Goal: Contribute content: Contribute content

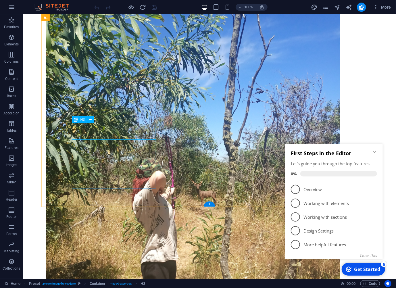
scroll to position [79, 0]
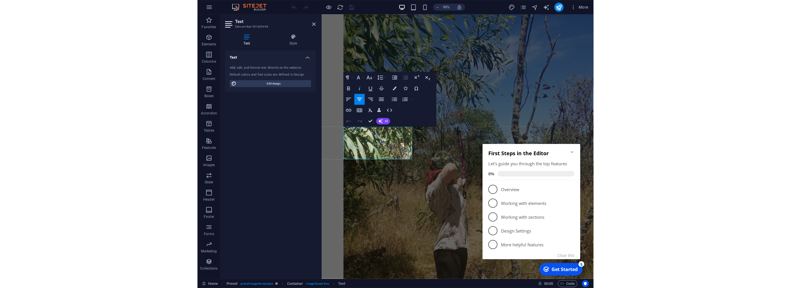
scroll to position [71, 0]
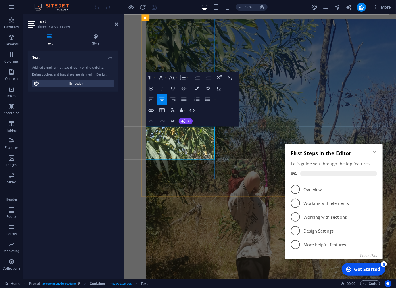
drag, startPoint x: 190, startPoint y: 162, endPoint x: 151, endPoint y: 136, distance: 46.8
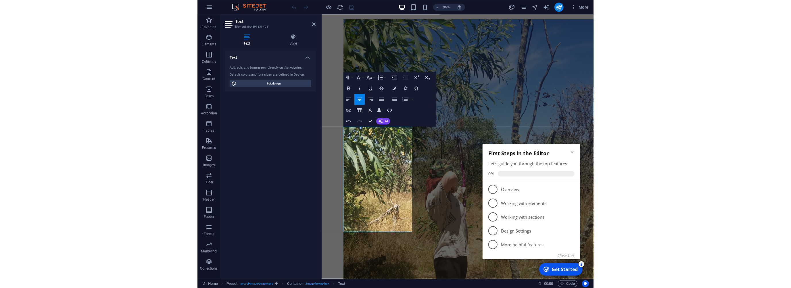
scroll to position [73, 0]
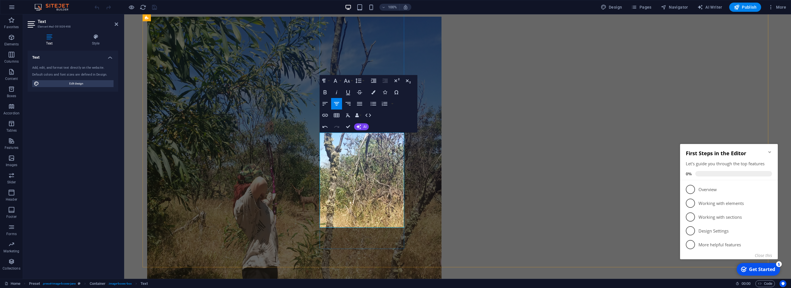
drag, startPoint x: 393, startPoint y: 225, endPoint x: 327, endPoint y: 133, distance: 113.2
click at [351, 81] on button "Font Size" at bounding box center [347, 80] width 11 height 11
click at [353, 119] on link "11" at bounding box center [352, 117] width 21 height 9
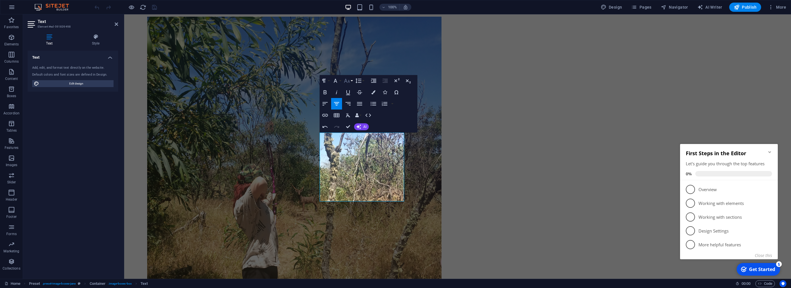
click at [351, 83] on button "Font Size" at bounding box center [347, 80] width 11 height 11
click at [353, 93] on link "12" at bounding box center [352, 94] width 21 height 9
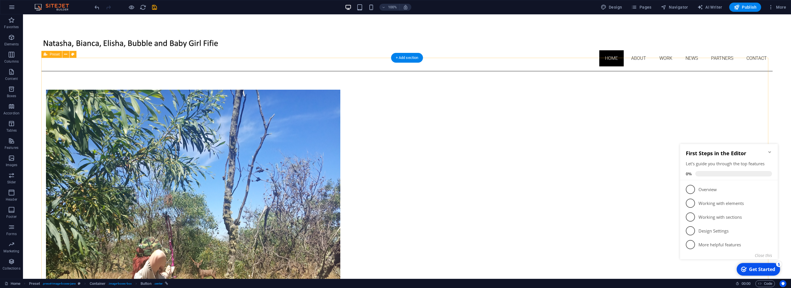
scroll to position [0, 0]
click at [396, 74] on icon at bounding box center [490, 73] width 3 height 6
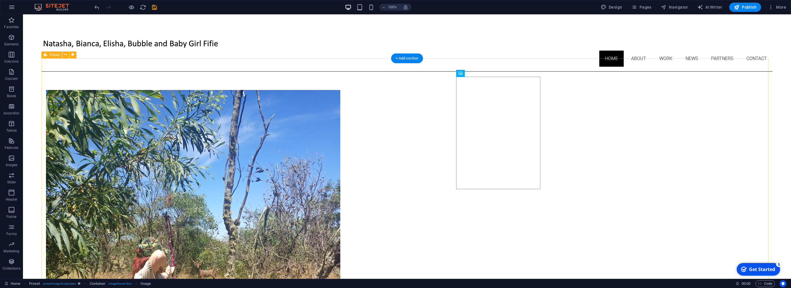
click at [396, 51] on nav "Home About Work News Partners Contact" at bounding box center [406, 59] width 731 height 16
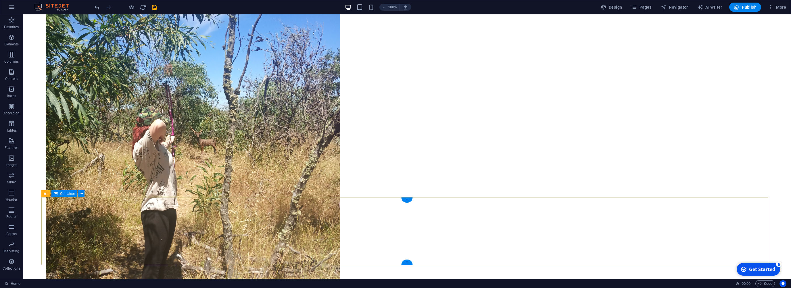
scroll to position [133, 0]
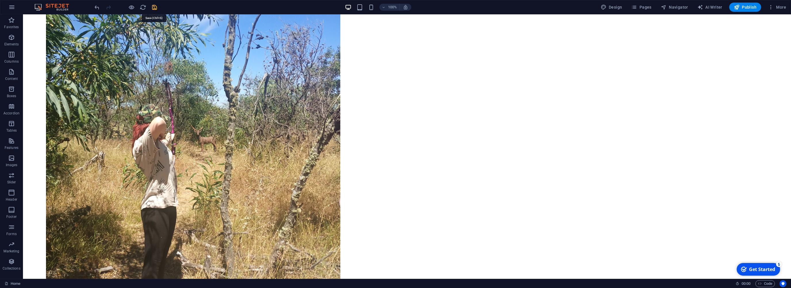
click at [155, 6] on icon "save" at bounding box center [154, 7] width 7 height 7
click at [140, 8] on icon "reload" at bounding box center [143, 7] width 7 height 7
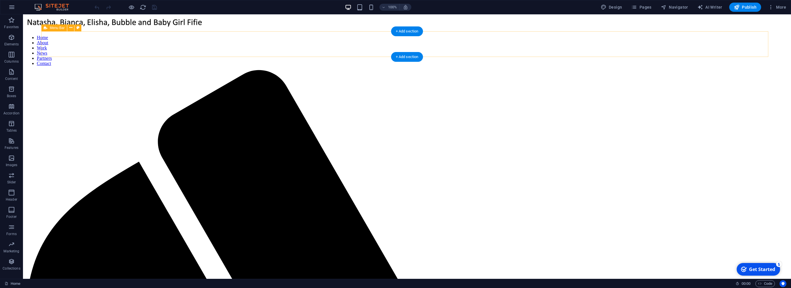
scroll to position [0, 0]
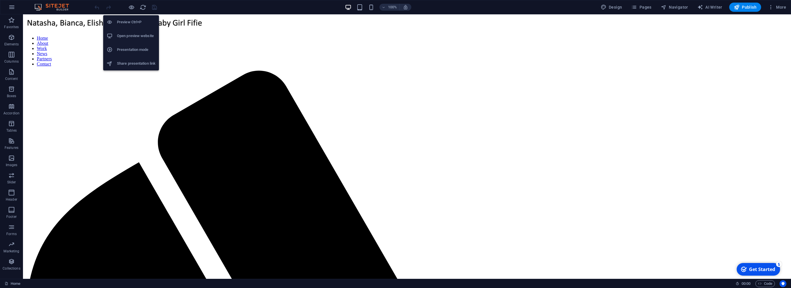
click at [132, 33] on h6 "Open preview website" at bounding box center [136, 35] width 38 height 7
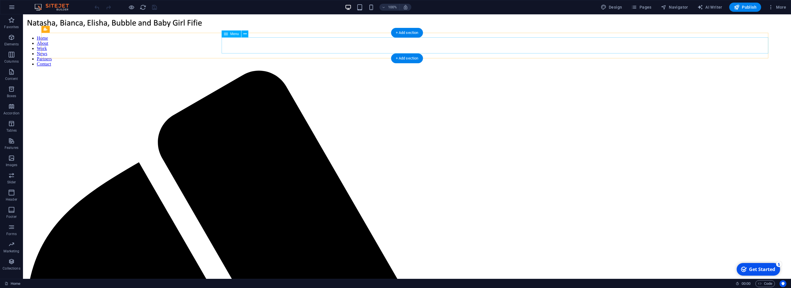
click at [396, 45] on nav "Home About Work News Partners Contact" at bounding box center [406, 51] width 763 height 31
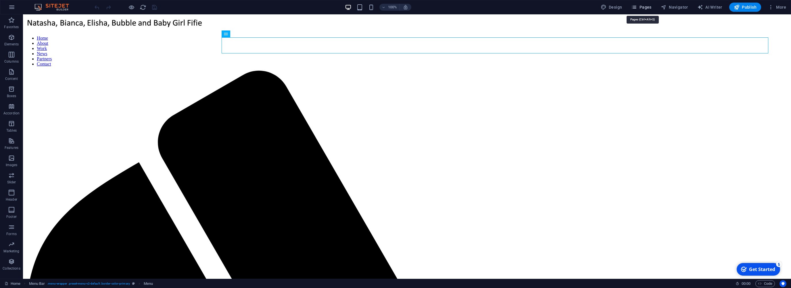
click at [396, 6] on icon "button" at bounding box center [634, 7] width 6 height 6
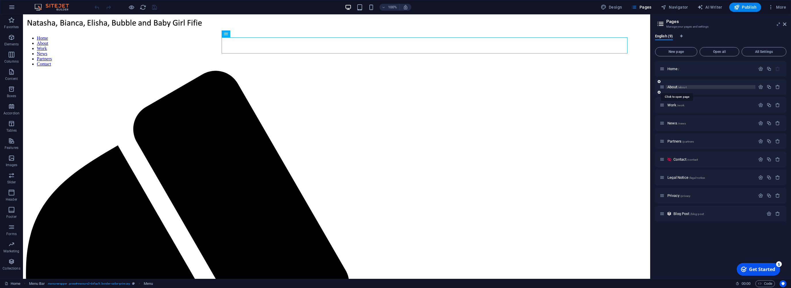
click at [396, 85] on span "About /about" at bounding box center [676, 87] width 19 height 4
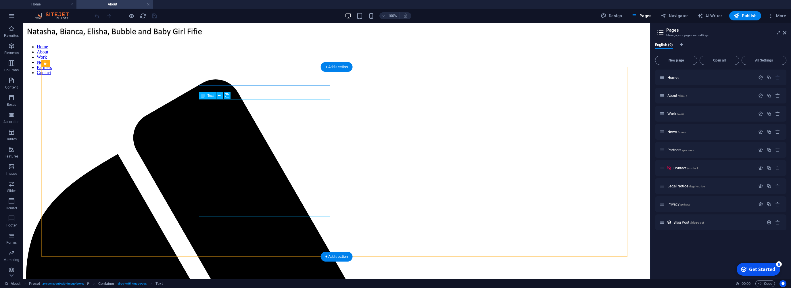
drag, startPoint x: 224, startPoint y: 214, endPoint x: 216, endPoint y: 205, distance: 12.0
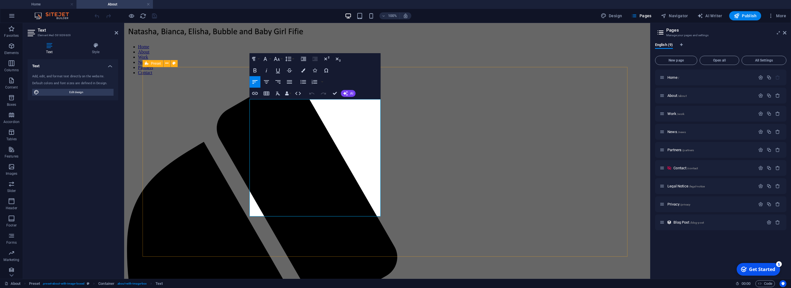
drag, startPoint x: 283, startPoint y: 215, endPoint x: 240, endPoint y: 100, distance: 123.2
copy div "Lorem ipsum dolor sit amet, consetetur sadipscing elitr, sed diam nonumy eirmod…"
drag, startPoint x: 290, startPoint y: 214, endPoint x: 236, endPoint y: 98, distance: 127.7
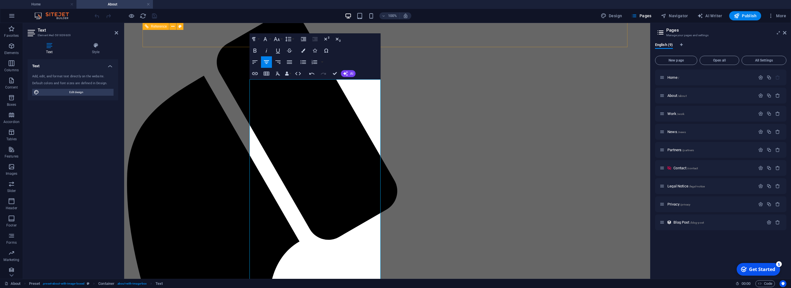
scroll to position [20, 0]
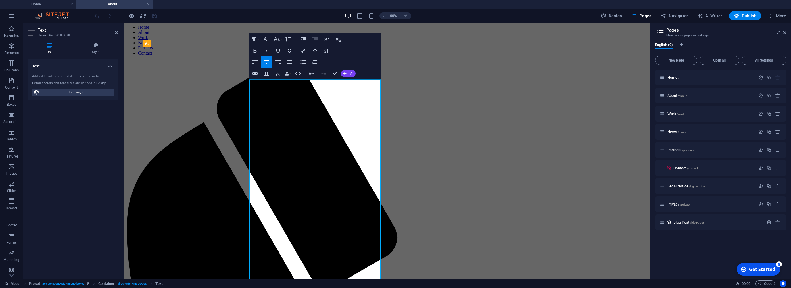
drag, startPoint x: 345, startPoint y: 237, endPoint x: 297, endPoint y: 81, distance: 163.2
click at [280, 40] on button "Font Size" at bounding box center [277, 38] width 11 height 11
click at [282, 83] on link "12" at bounding box center [282, 84] width 21 height 9
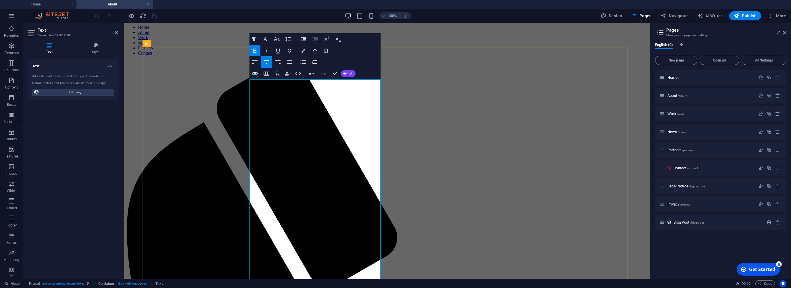
drag, startPoint x: 324, startPoint y: 84, endPoint x: 301, endPoint y: 83, distance: 23.0
click at [256, 49] on icon "button" at bounding box center [254, 51] width 3 height 4
click at [280, 38] on button "Font Size" at bounding box center [277, 38] width 11 height 11
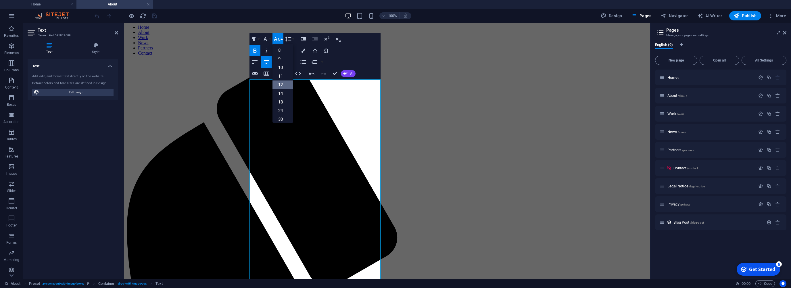
scroll to position [41, 0]
click at [282, 52] on link "14" at bounding box center [282, 52] width 21 height 9
click at [282, 40] on button "Font Size" at bounding box center [277, 38] width 11 height 11
click at [281, 57] on link "18" at bounding box center [282, 56] width 21 height 9
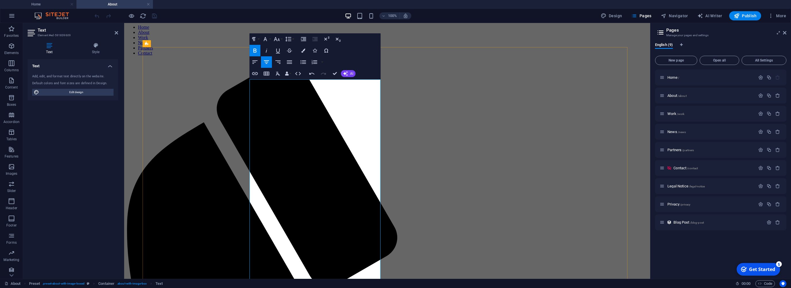
drag, startPoint x: 344, startPoint y: 95, endPoint x: 286, endPoint y: 93, distance: 58.0
click at [280, 38] on button "Font Size" at bounding box center [277, 38] width 11 height 11
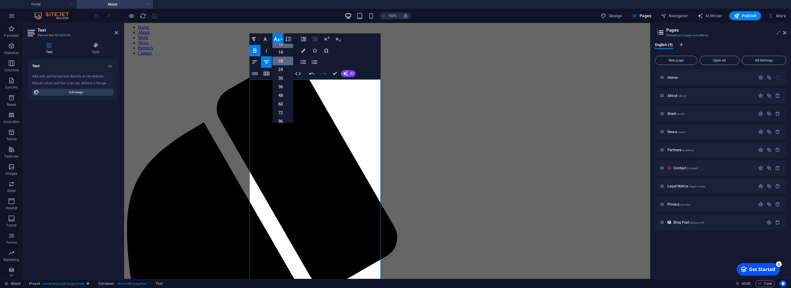
click at [281, 64] on link "18" at bounding box center [282, 61] width 21 height 9
drag, startPoint x: 328, startPoint y: 84, endPoint x: 296, endPoint y: 83, distance: 31.9
click at [282, 38] on button "Font Size" at bounding box center [277, 38] width 11 height 11
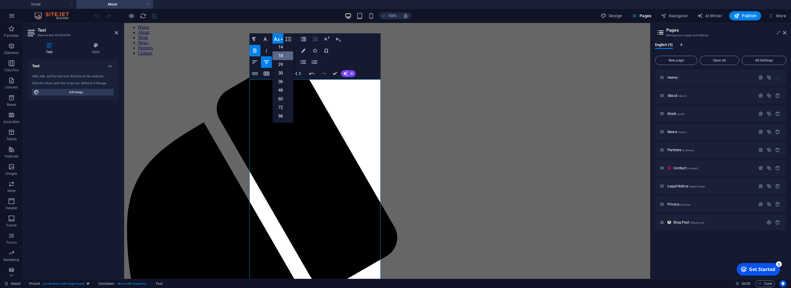
scroll to position [46, 0]
click at [281, 65] on link "24" at bounding box center [282, 64] width 21 height 9
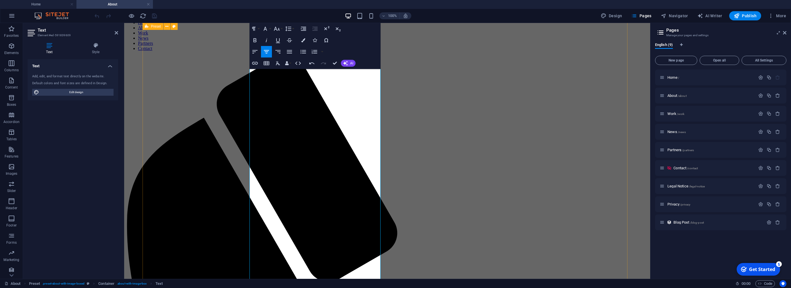
scroll to position [20, 0]
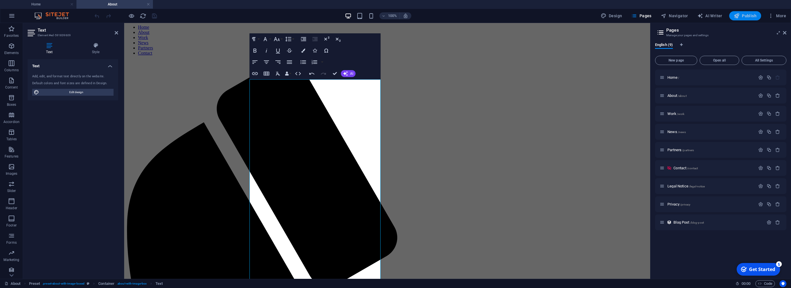
click at [396, 15] on span "Publish" at bounding box center [744, 16] width 23 height 6
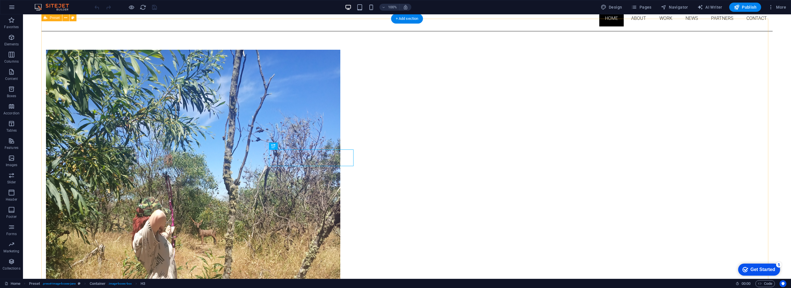
scroll to position [40, 0]
click at [642, 8] on span "Pages" at bounding box center [641, 7] width 20 height 6
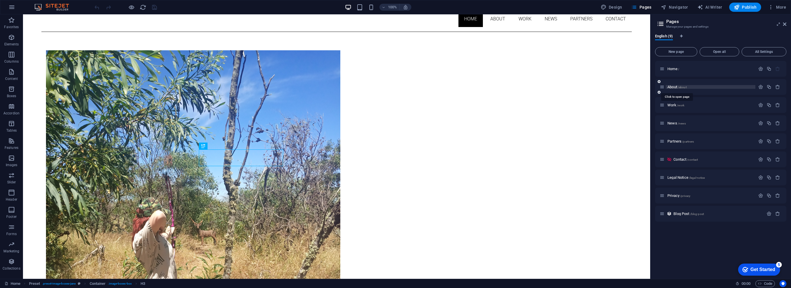
click at [670, 86] on span "About /about" at bounding box center [676, 87] width 19 height 4
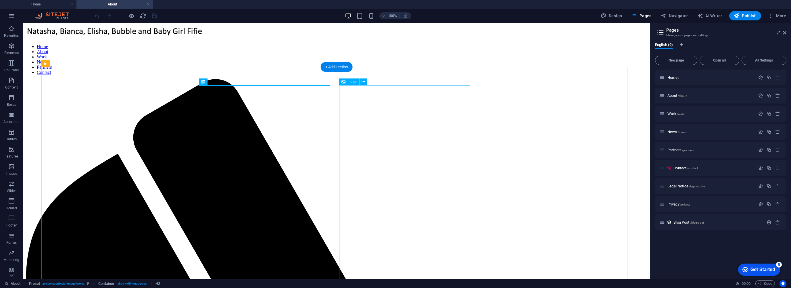
scroll to position [0, 0]
click at [364, 82] on icon at bounding box center [362, 82] width 3 height 6
click at [334, 67] on div "+ Add section" at bounding box center [337, 67] width 32 height 10
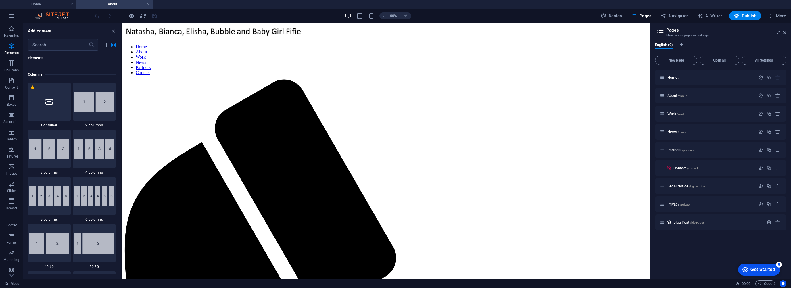
scroll to position [268, 0]
click at [53, 152] on img at bounding box center [49, 150] width 40 height 20
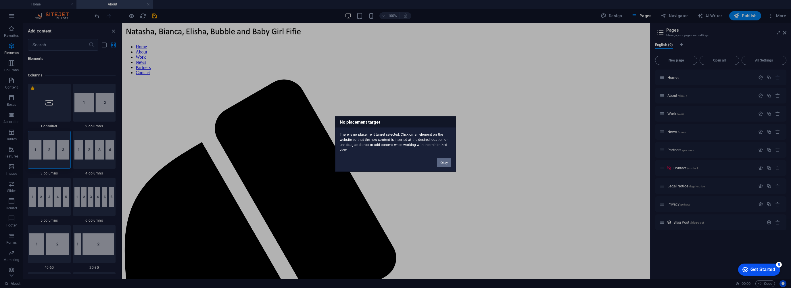
click at [446, 163] on button "Okay" at bounding box center [444, 162] width 14 height 9
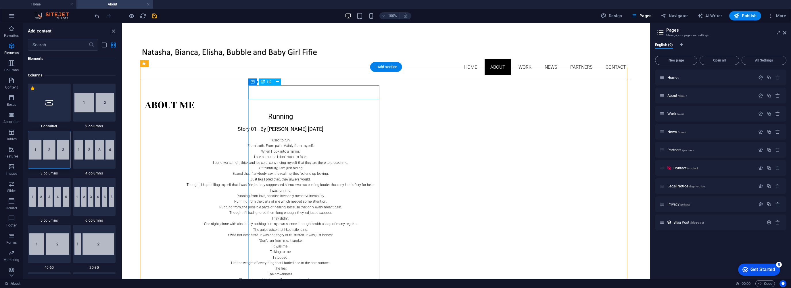
click at [371, 99] on div "About Me" at bounding box center [280, 106] width 271 height 14
click at [383, 91] on div "About Me Running Story 01 - By Elisha Pace 06/05/2025 I used to run. From truth…" at bounding box center [385, 246] width 491 height 332
click at [164, 81] on div "About Me Running Story 01 - By Elisha Pace 06/05/2025 I used to run. From truth…" at bounding box center [385, 246] width 491 height 332
click at [56, 156] on img at bounding box center [49, 150] width 40 height 20
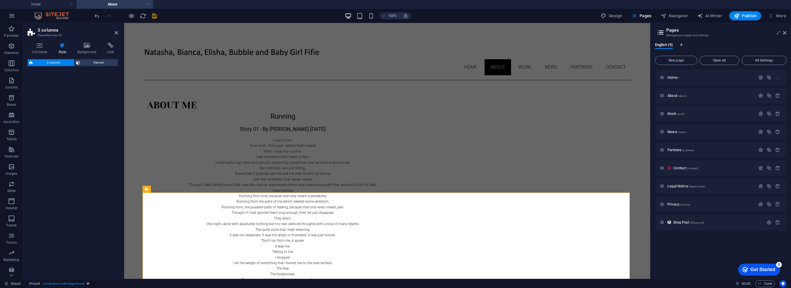
scroll to position [288, 0]
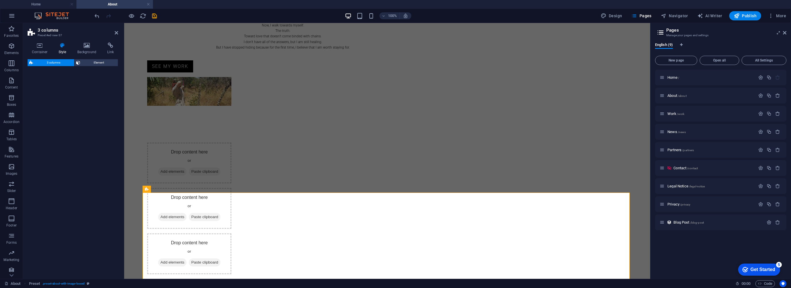
select select "rem"
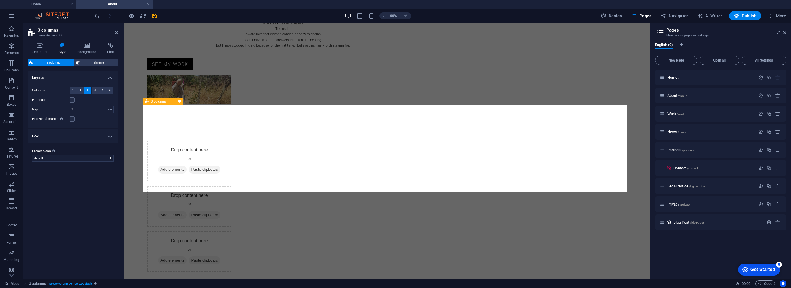
scroll to position [290, 0]
click at [97, 14] on icon "undo" at bounding box center [97, 16] width 7 height 7
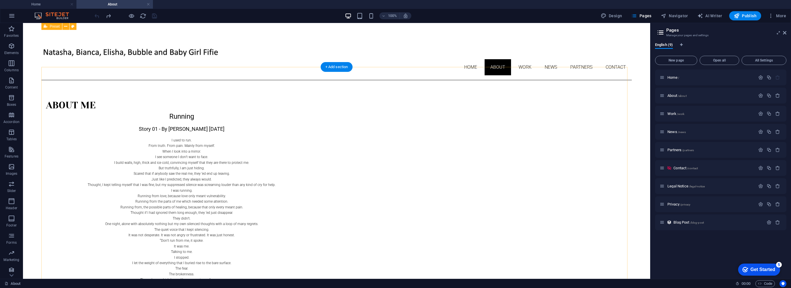
scroll to position [0, 0]
click at [211, 116] on div "Running Story 01 - By [PERSON_NAME] [DATE] I used to run. From truth. From pain…" at bounding box center [181, 225] width 271 height 226
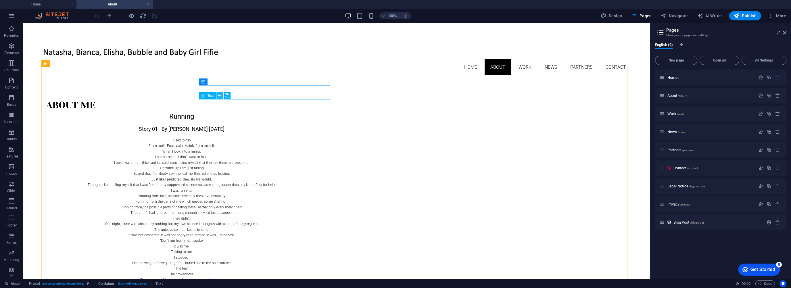
click at [220, 95] on icon at bounding box center [219, 96] width 3 height 6
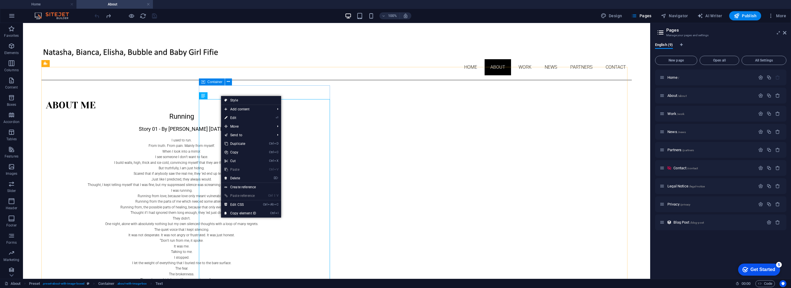
click at [210, 82] on span "Container" at bounding box center [214, 81] width 15 height 3
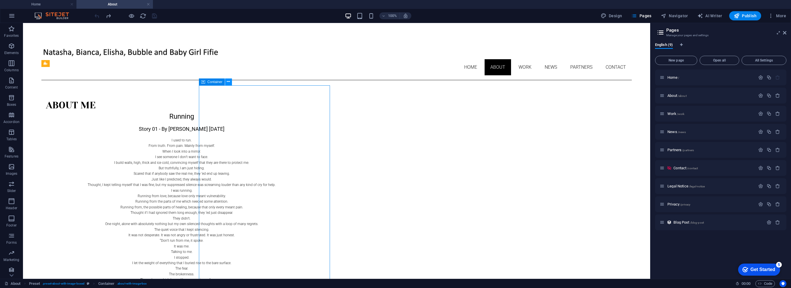
click at [228, 82] on icon at bounding box center [228, 82] width 3 height 6
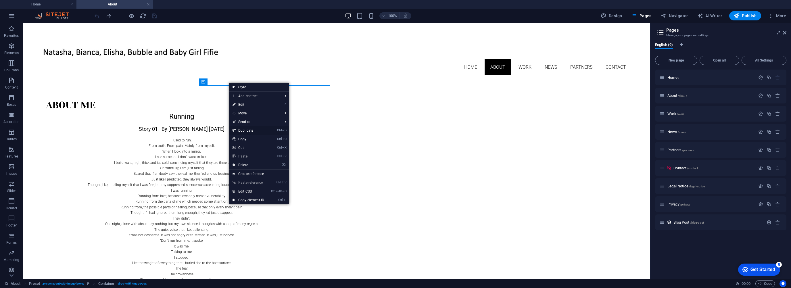
click at [242, 130] on link "Ctrl D Duplicate" at bounding box center [248, 130] width 38 height 9
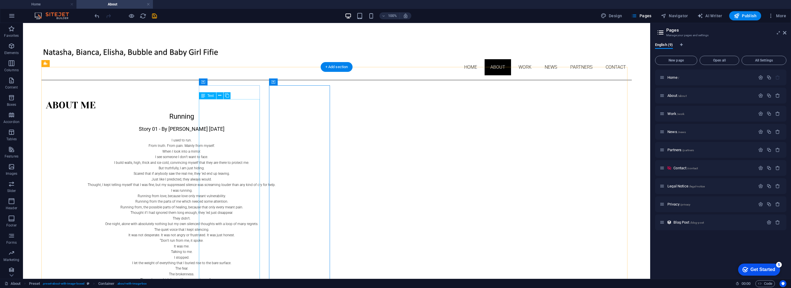
click at [201, 140] on div "Running Story 01 - By [PERSON_NAME] [DATE] I used to run. From truth. From pain…" at bounding box center [181, 225] width 271 height 226
click at [233, 126] on div "Running Story 01 - By [PERSON_NAME] [DATE] I used to run. From truth. From pain…" at bounding box center [181, 225] width 271 height 226
click at [220, 97] on icon at bounding box center [219, 96] width 3 height 6
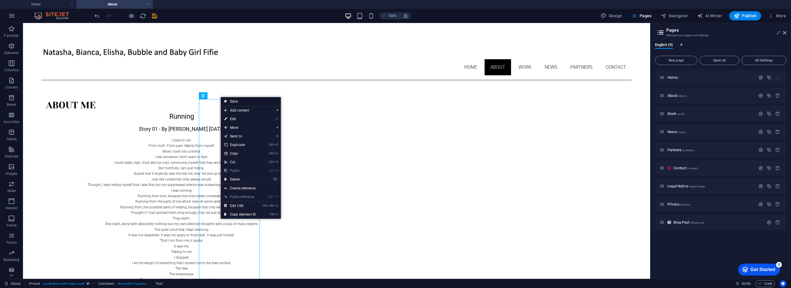
click at [230, 101] on link "Style" at bounding box center [251, 101] width 60 height 9
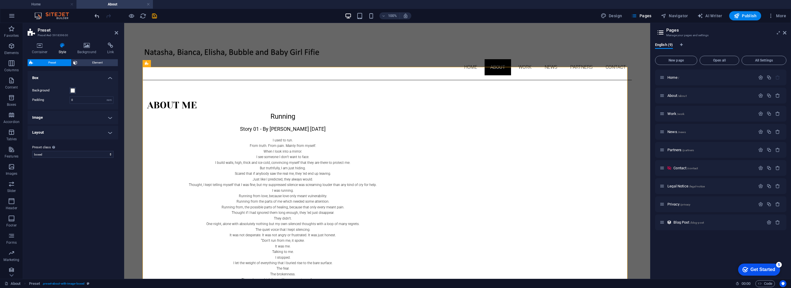
click at [97, 16] on icon "undo" at bounding box center [97, 16] width 7 height 7
click at [97, 16] on div at bounding box center [125, 15] width 64 height 9
click at [199, 102] on div "About Me Running Story 01 - By Elisha Pace 06/05/2025 I used to run. From truth…" at bounding box center [386, 246] width 489 height 332
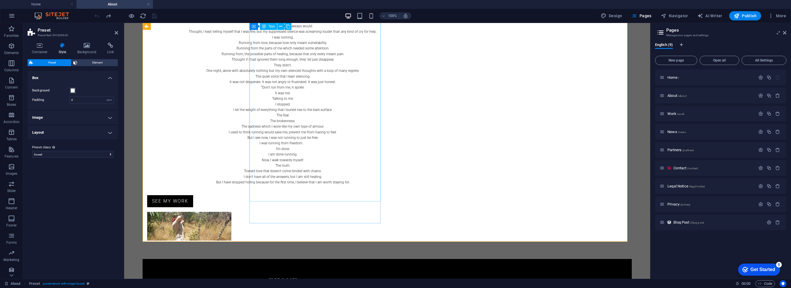
click at [273, 87] on div "Running Story 01 - By [PERSON_NAME] [DATE] I used to run. From truth. From pain…" at bounding box center [282, 72] width 271 height 226
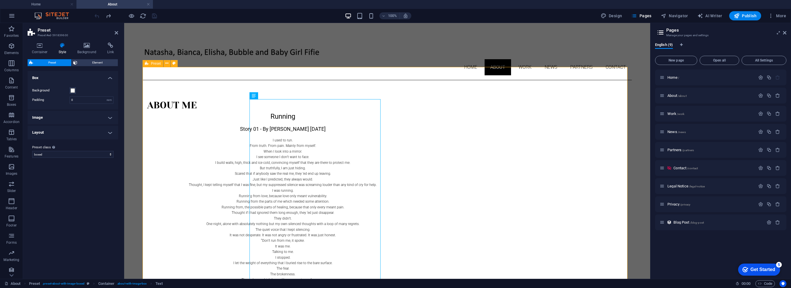
click at [196, 103] on div "About Me Running Story 01 - By Elisha Pace 06/05/2025 I used to run. From truth…" at bounding box center [386, 246] width 489 height 332
click at [549, 108] on div "About Me Running Story 01 - By Elisha Pace 06/05/2025 I used to run. From truth…" at bounding box center [386, 246] width 489 height 332
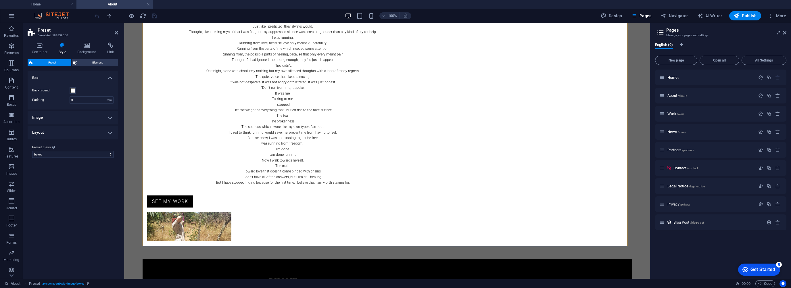
scroll to position [153, 0]
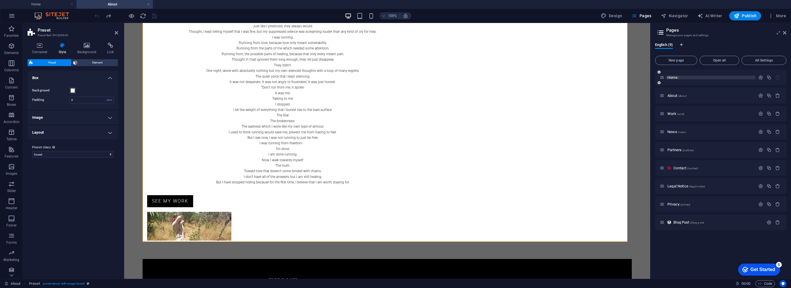
click at [670, 78] on span "Home /" at bounding box center [673, 77] width 12 height 4
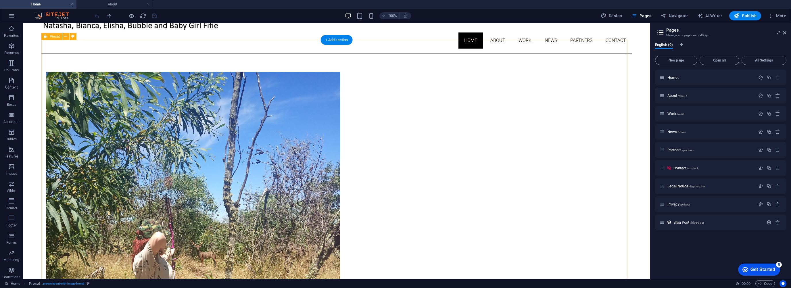
scroll to position [27, 0]
click at [333, 41] on div "+ Add section" at bounding box center [337, 40] width 32 height 10
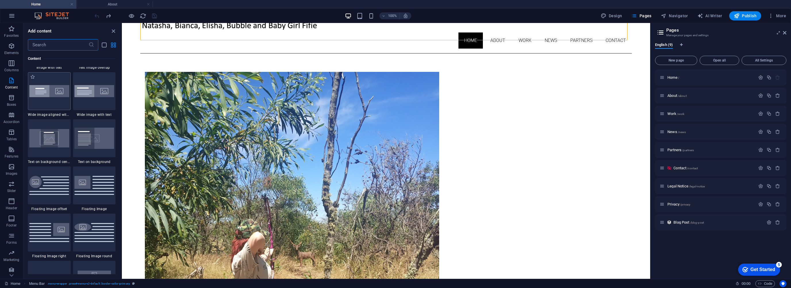
scroll to position [1139, 0]
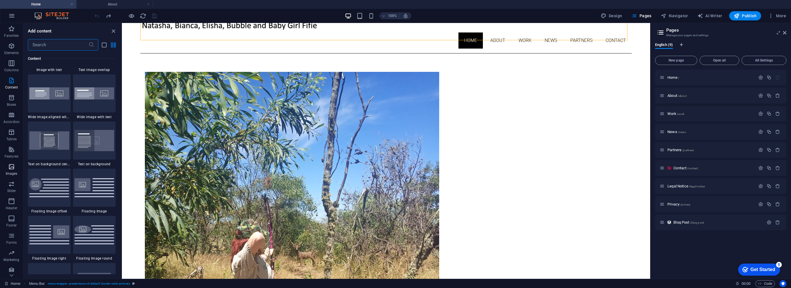
click at [12, 166] on icon "button" at bounding box center [11, 166] width 7 height 7
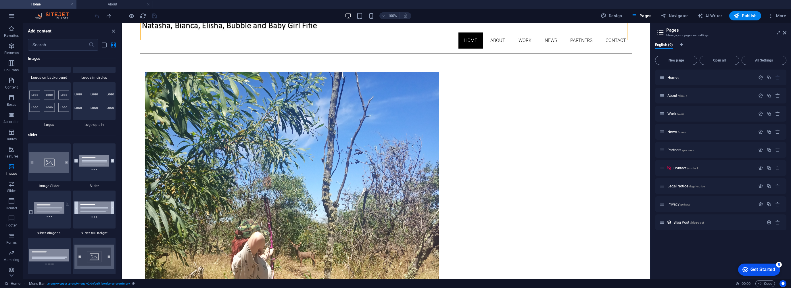
scroll to position [3181, 0]
click at [50, 167] on img at bounding box center [49, 161] width 40 height 21
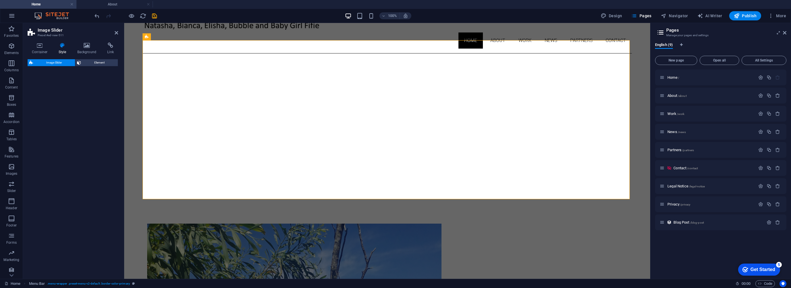
select select "rem"
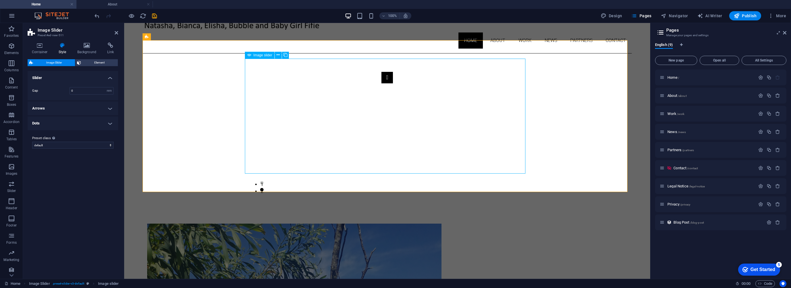
click at [381, 83] on button "Image Slider" at bounding box center [386, 77] width 11 height 11
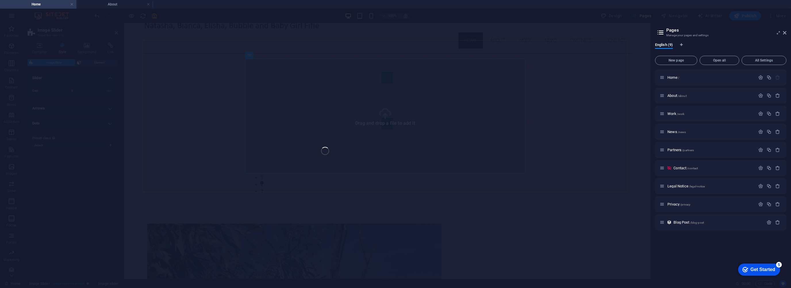
select select "px"
select select "ms"
select select "s"
select select "progressive"
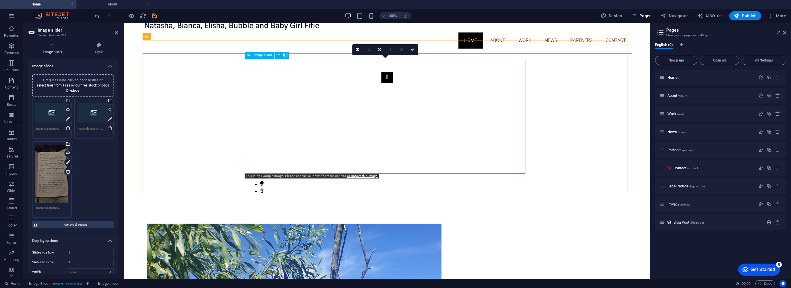
click at [381, 83] on button "Image Slider" at bounding box center [386, 77] width 11 height 11
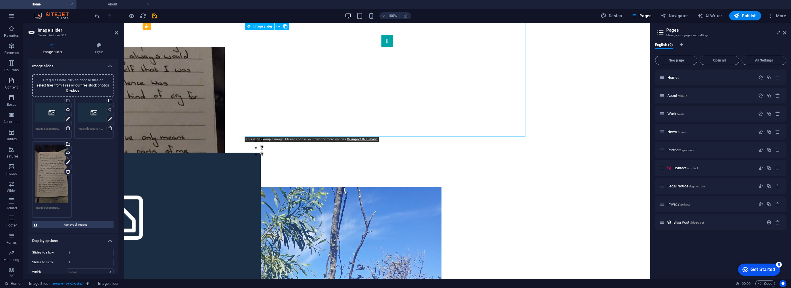
scroll to position [63, 0]
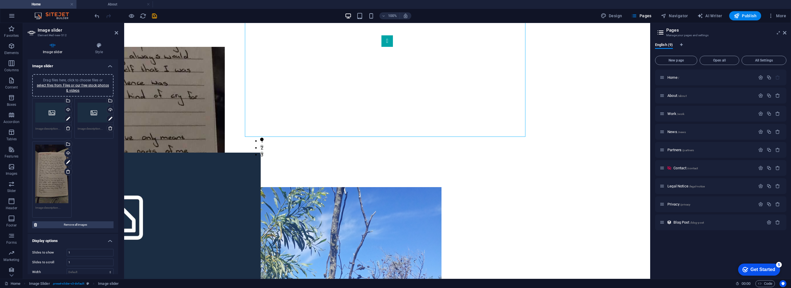
drag, startPoint x: 433, startPoint y: 49, endPoint x: 433, endPoint y: 152, distance: 102.8
click at [433, 152] on div "1 2 3" at bounding box center [386, 93] width 489 height 152
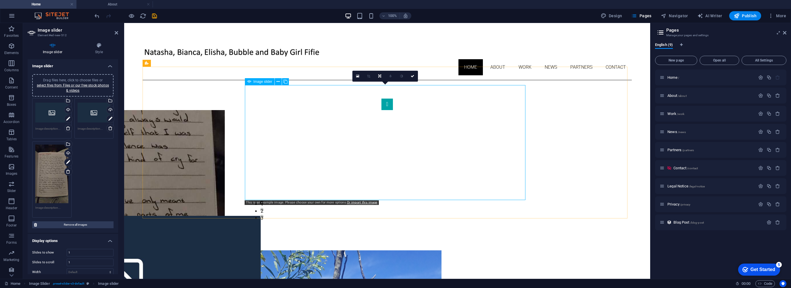
scroll to position [0, 0]
click at [278, 82] on icon at bounding box center [277, 82] width 3 height 6
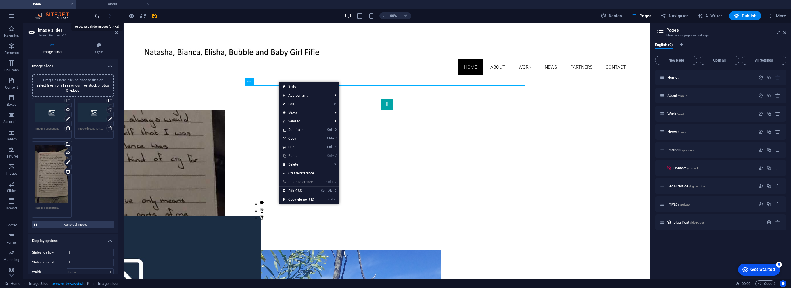
click at [98, 14] on icon "undo" at bounding box center [97, 16] width 7 height 7
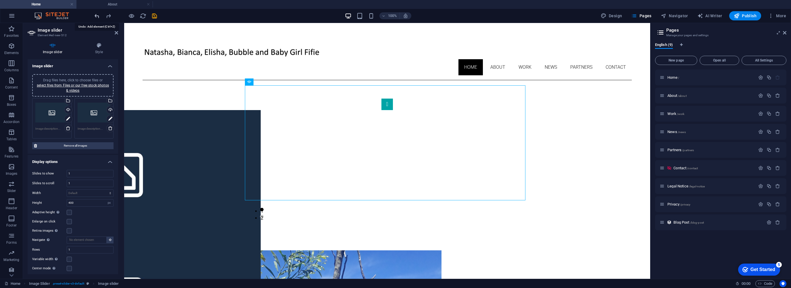
click at [94, 16] on icon "undo" at bounding box center [97, 16] width 7 height 7
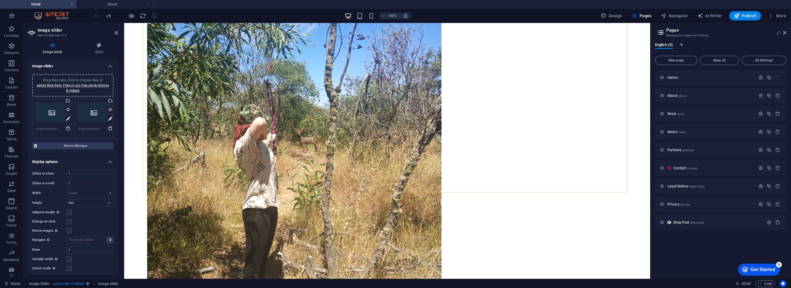
scroll to position [142, 0]
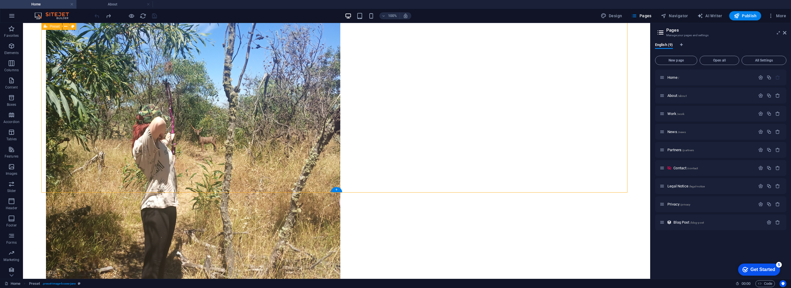
click at [336, 190] on div "+" at bounding box center [336, 189] width 11 height 5
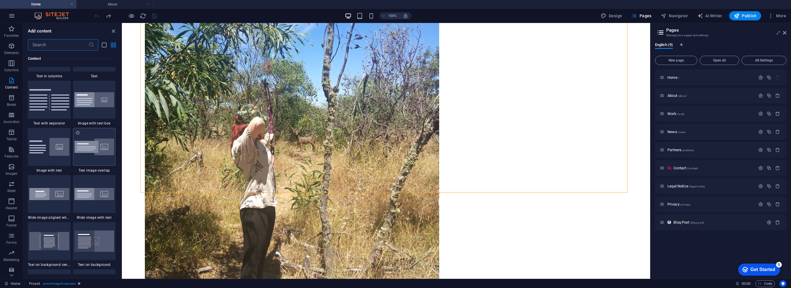
scroll to position [1005, 0]
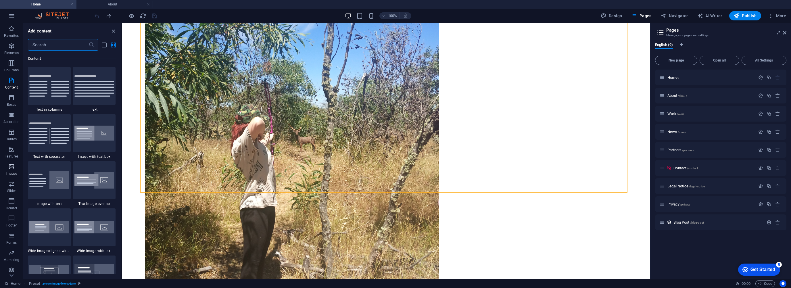
click at [13, 170] on span "Images" at bounding box center [11, 170] width 23 height 14
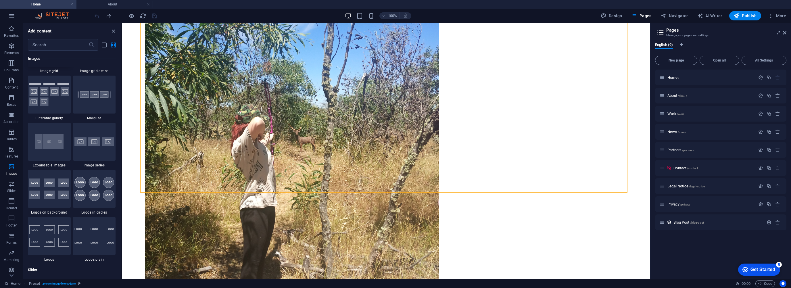
scroll to position [3047, 0]
click at [49, 152] on img at bounding box center [49, 140] width 40 height 26
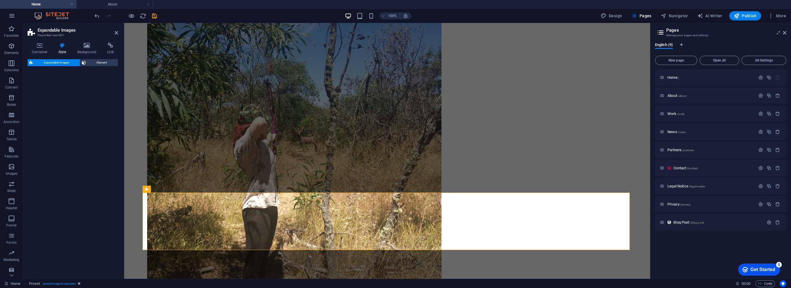
select select "rem"
select select "px"
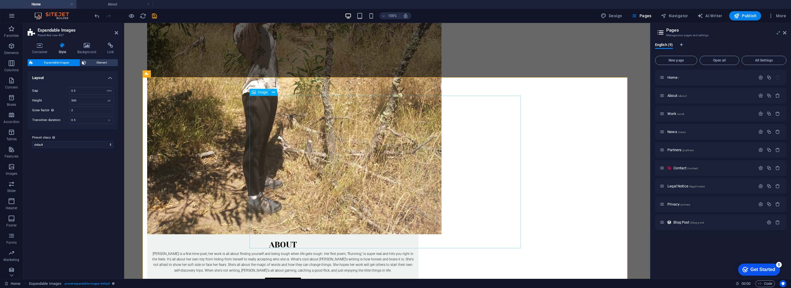
scroll to position [257, 0]
click at [274, 91] on icon at bounding box center [273, 92] width 3 height 6
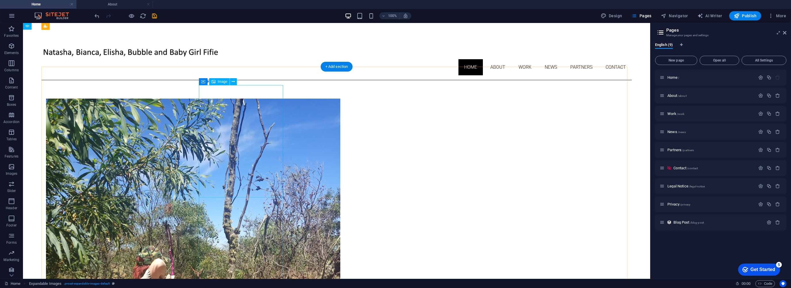
scroll to position [0, 0]
click at [154, 15] on icon "save" at bounding box center [154, 16] width 7 height 7
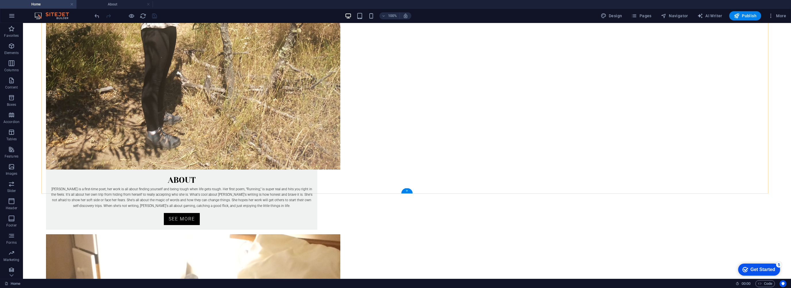
scroll to position [322, 0]
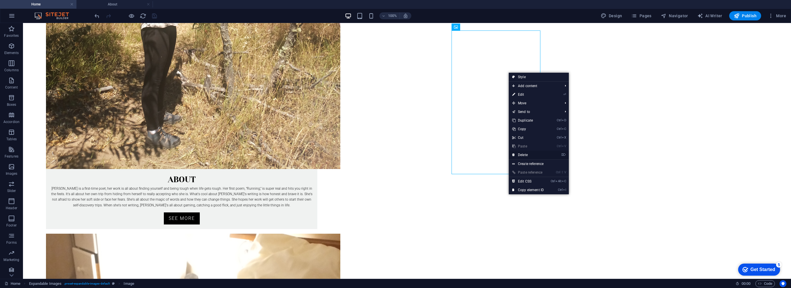
click at [529, 156] on link "⌦ Delete" at bounding box center [527, 155] width 38 height 9
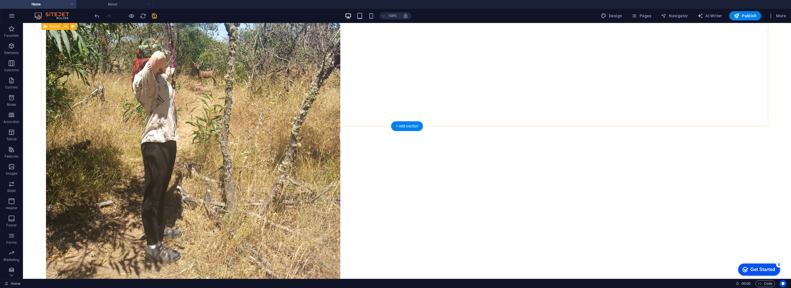
scroll to position [207, 0]
click at [739, 17] on icon "button" at bounding box center [736, 16] width 6 height 6
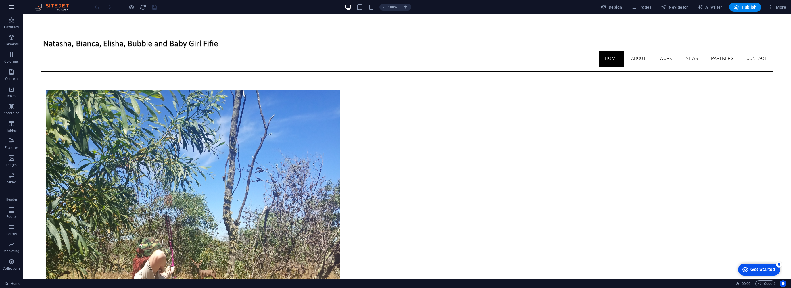
click at [12, 7] on icon "button" at bounding box center [11, 7] width 7 height 7
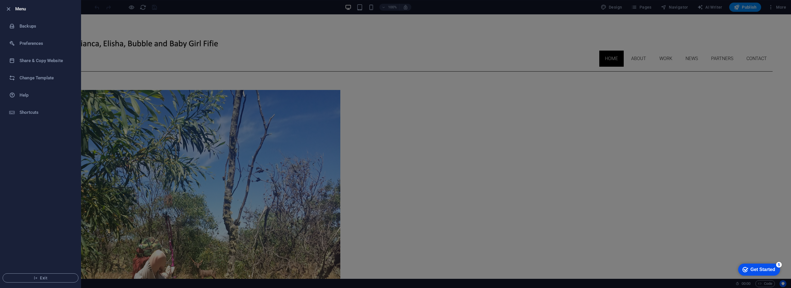
click at [617, 6] on div at bounding box center [395, 144] width 791 height 288
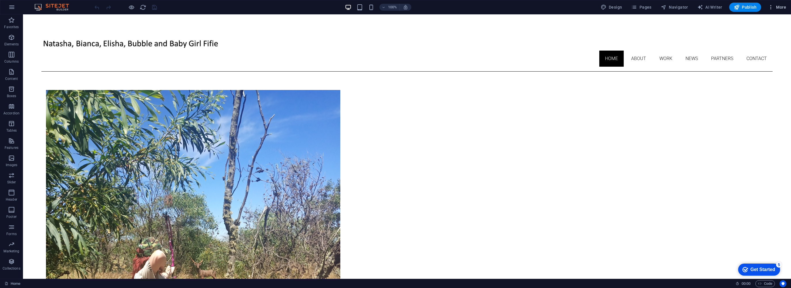
click at [781, 7] on span "More" at bounding box center [777, 7] width 18 height 6
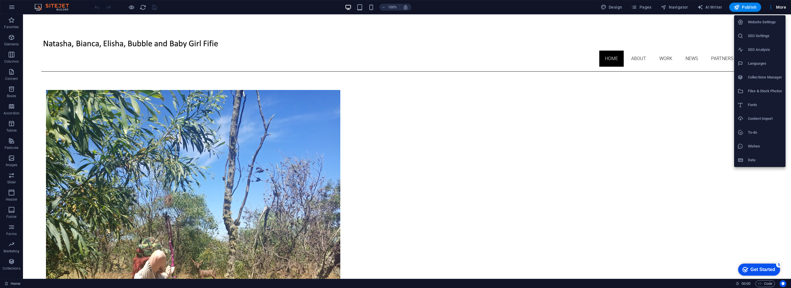
click at [151, 134] on div at bounding box center [395, 144] width 791 height 288
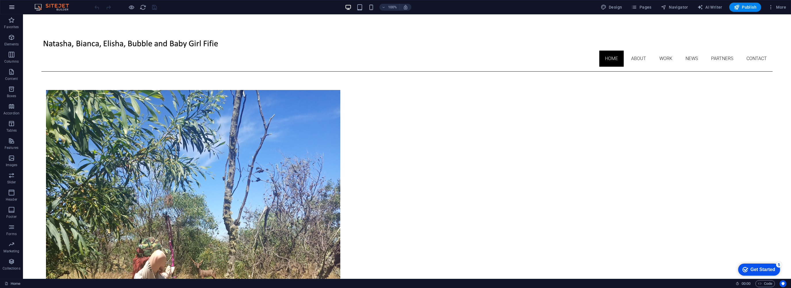
click at [12, 7] on icon "button" at bounding box center [11, 7] width 7 height 7
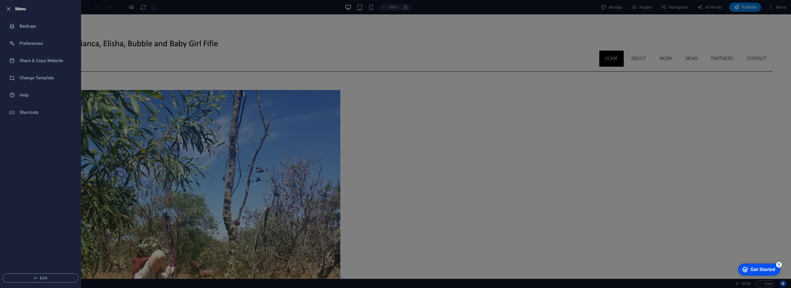
click at [125, 121] on div at bounding box center [395, 144] width 791 height 288
